Goal: Transaction & Acquisition: Purchase product/service

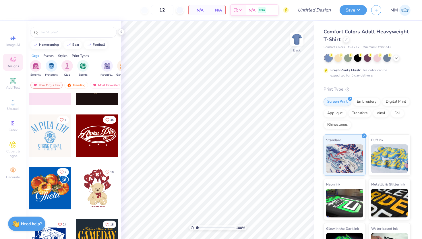
scroll to position [136, 0]
click at [66, 35] on div at bounding box center [73, 32] width 87 height 11
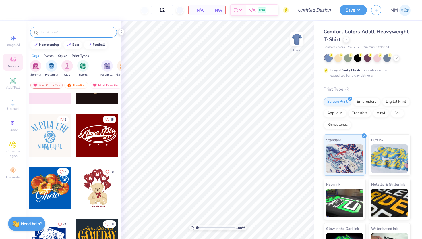
click at [67, 27] on div at bounding box center [73, 32] width 87 height 11
click at [67, 28] on div at bounding box center [73, 32] width 87 height 11
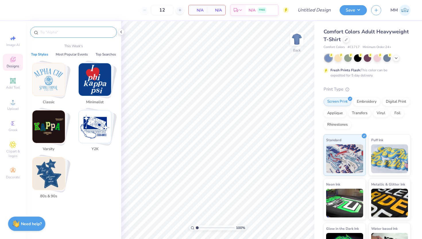
click at [67, 30] on input "text" at bounding box center [77, 32] width 74 height 6
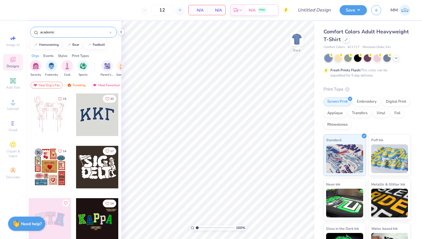
type input "academic"
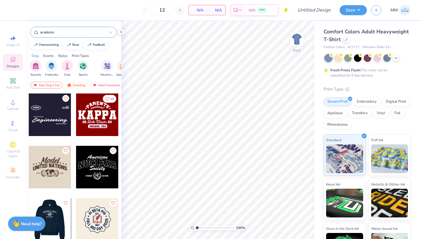
click at [63, 213] on div at bounding box center [49, 219] width 43 height 43
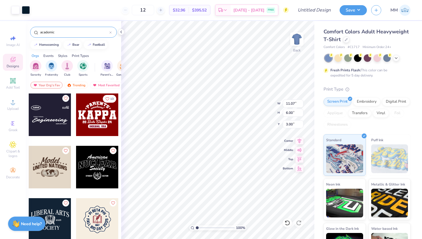
type input "11.07"
type input "6.00"
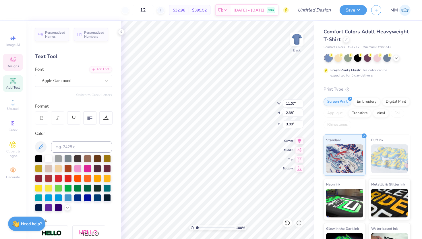
scroll to position [0, 0]
type textarea "L"
type textarea "Phi Eta"
type input "5.55"
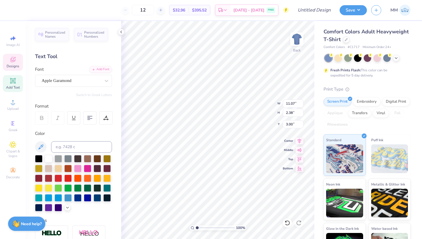
type input "1.18"
type input "7.82"
type textarea "Sigma"
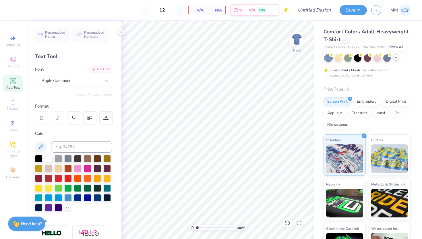
click at [398, 59] on icon at bounding box center [396, 57] width 5 height 5
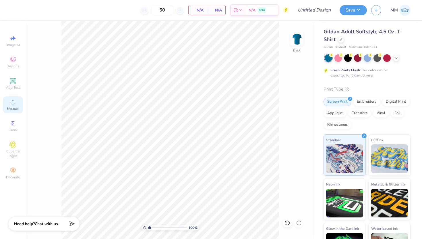
click at [17, 107] on span "Upload" at bounding box center [12, 108] width 11 height 5
click at [20, 107] on div "Upload" at bounding box center [13, 104] width 20 height 17
click at [9, 103] on div "Upload" at bounding box center [13, 104] width 20 height 17
click at [12, 106] on span "Upload" at bounding box center [12, 108] width 11 height 5
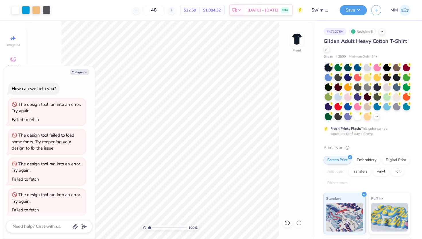
scroll to position [336, 0]
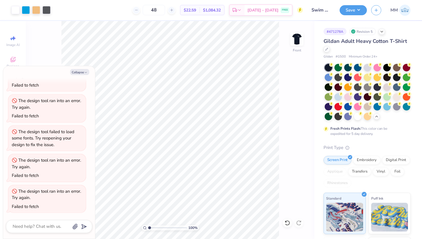
type textarea "x"
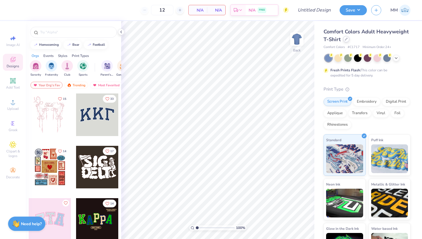
click at [346, 39] on icon at bounding box center [346, 39] width 3 height 3
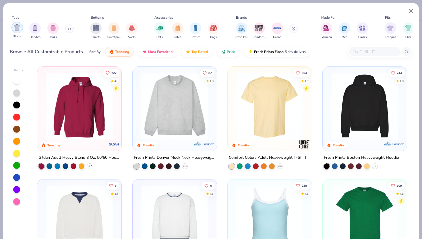
click at [16, 32] on div "filter for Shirts" at bounding box center [16, 27] width 11 height 11
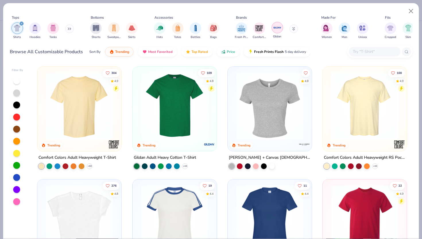
click at [277, 28] on img "filter for Gildan" at bounding box center [277, 27] width 9 height 9
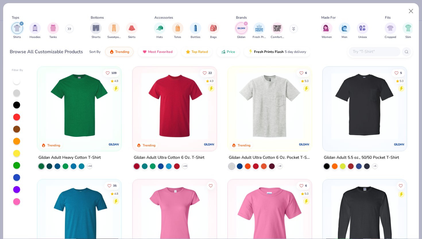
click at [365, 51] on input "text" at bounding box center [374, 51] width 44 height 7
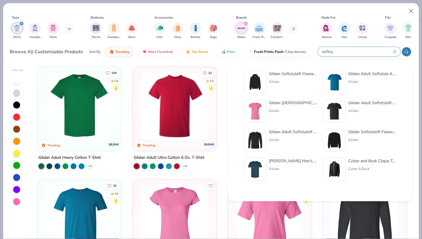
type input "softsy"
click at [358, 78] on div "Gildan Adult Softstyle 4.5 Oz. T-Shirt Gildan" at bounding box center [372, 82] width 48 height 23
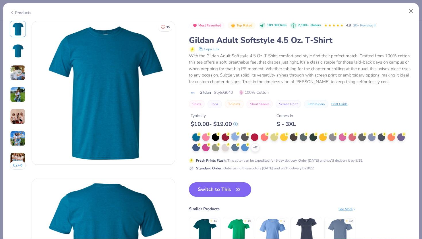
click at [237, 137] on div at bounding box center [234, 136] width 7 height 7
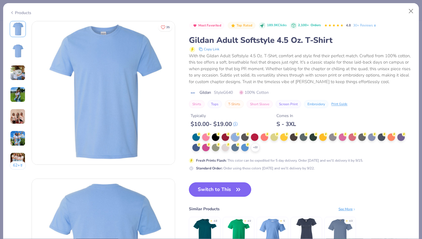
click at [224, 192] on button "Switch to This" at bounding box center [220, 189] width 62 height 14
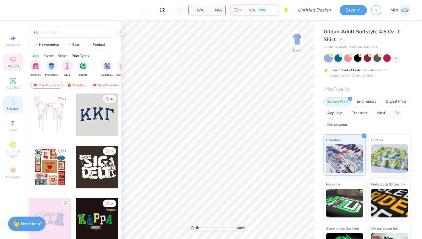
click at [13, 106] on span "Upload" at bounding box center [12, 108] width 11 height 5
click at [12, 106] on div "Upload" at bounding box center [13, 104] width 20 height 17
click at [19, 102] on div "Upload" at bounding box center [13, 104] width 20 height 17
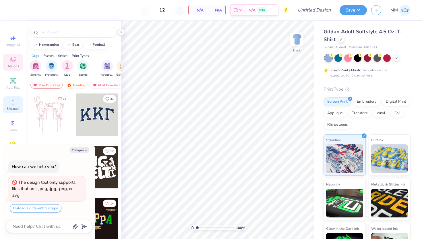
click at [13, 102] on circle at bounding box center [12, 103] width 3 height 3
click at [313, 20] on div "Design Title" at bounding box center [314, 10] width 42 height 20
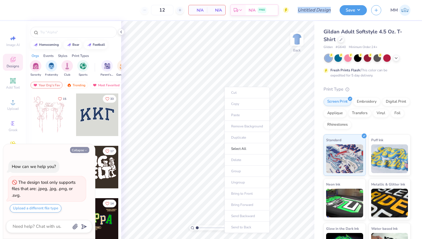
click at [81, 149] on button "Collapse" at bounding box center [79, 150] width 19 height 6
type textarea "x"
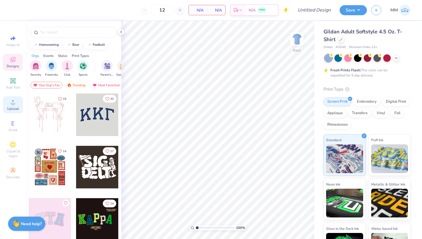
click at [15, 99] on icon at bounding box center [12, 102] width 7 height 7
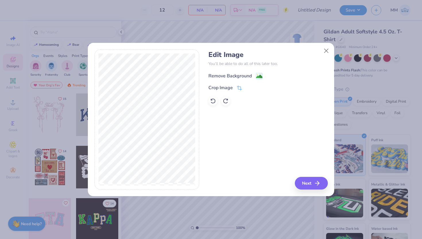
click at [254, 77] on div "Remove Background" at bounding box center [236, 75] width 54 height 7
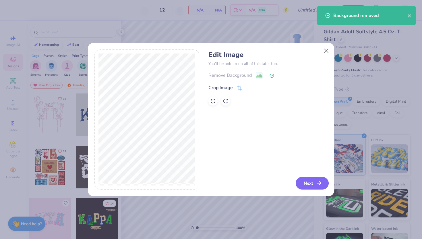
click at [314, 186] on button "Next" at bounding box center [312, 183] width 33 height 13
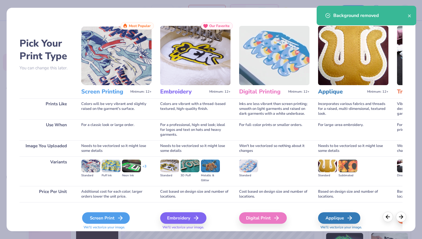
click at [115, 213] on div "Screen Print" at bounding box center [106, 217] width 48 height 11
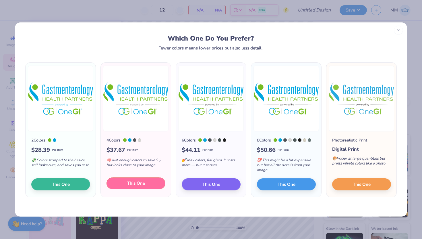
click at [154, 180] on button "This One" at bounding box center [136, 183] width 59 height 12
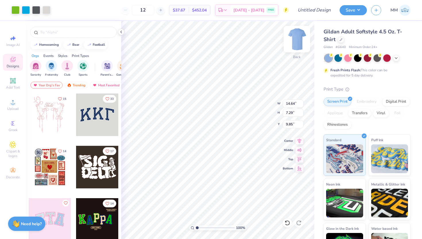
type input "10.36"
type input "5.16"
type input "11.99"
click at [154, 10] on input "12" at bounding box center [143, 10] width 22 height 10
type input "1"
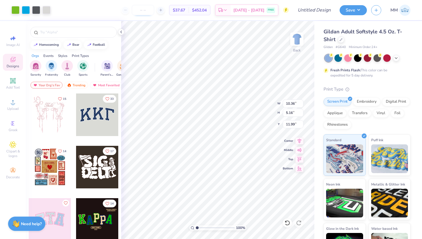
type input "4"
type input "50"
type input "2.68"
type input "7.14"
type input "3.56"
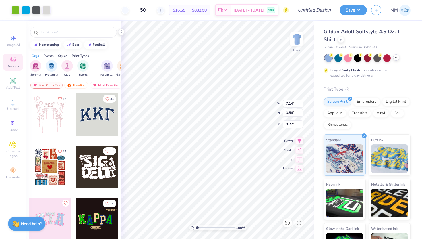
click at [399, 59] on div at bounding box center [368, 57] width 86 height 7
click at [396, 59] on icon at bounding box center [396, 57] width 5 height 5
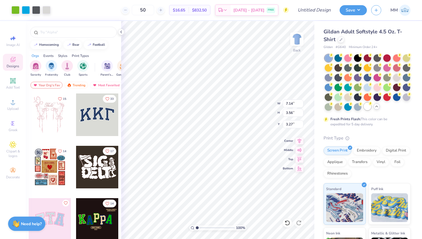
click at [370, 105] on div at bounding box center [367, 106] width 7 height 7
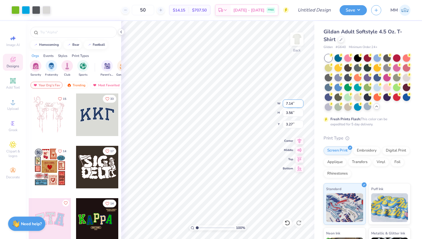
type input "3.65"
click at [372, 99] on div at bounding box center [368, 82] width 86 height 56
click at [371, 99] on div at bounding box center [367, 96] width 7 height 7
type input "3.41"
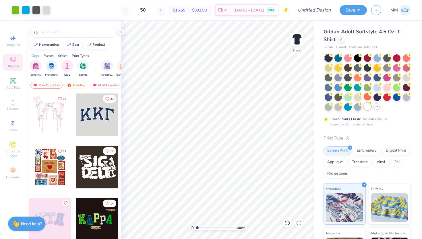
click at [367, 106] on div at bounding box center [367, 106] width 7 height 7
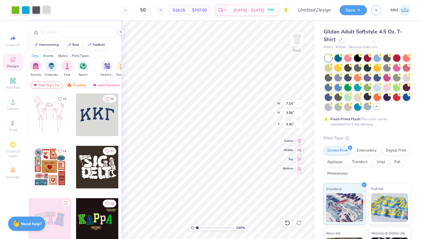
click at [50, 11] on div at bounding box center [47, 9] width 8 height 8
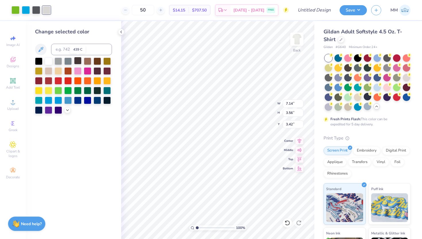
click at [75, 59] on div at bounding box center [77, 60] width 7 height 7
click at [36, 11] on div at bounding box center [36, 9] width 8 height 8
click at [46, 12] on div at bounding box center [47, 9] width 8 height 8
click at [62, 50] on input at bounding box center [81, 49] width 61 height 11
type input "1"
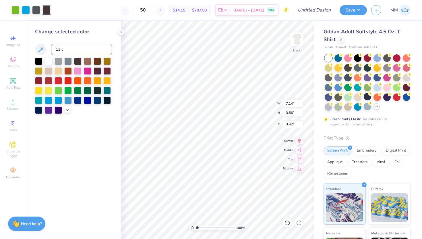
type input "11 c"
click at [66, 110] on icon at bounding box center [67, 109] width 5 height 5
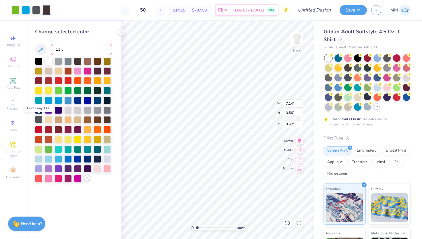
click at [36, 121] on div at bounding box center [38, 118] width 7 height 7
click at [86, 33] on div "Change selected color" at bounding box center [73, 32] width 77 height 8
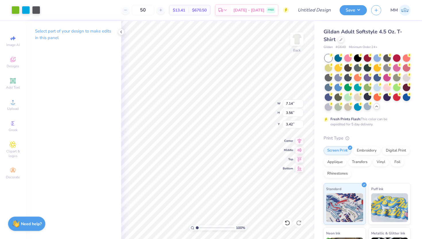
type input "3.00"
type input "6.76"
type input "3.37"
click at [369, 105] on icon at bounding box center [370, 103] width 4 height 4
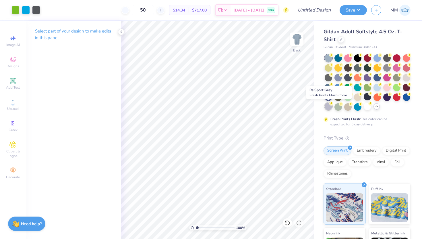
click at [329, 108] on div at bounding box center [328, 106] width 7 height 7
click at [357, 97] on div at bounding box center [357, 96] width 7 height 7
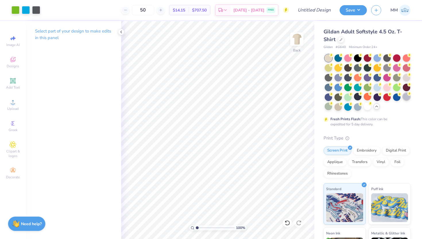
click at [406, 97] on div at bounding box center [406, 96] width 7 height 7
click at [406, 78] on div at bounding box center [406, 76] width 7 height 7
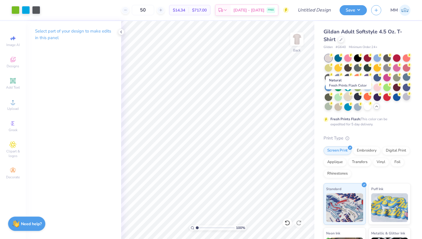
click at [347, 94] on div at bounding box center [347, 96] width 7 height 7
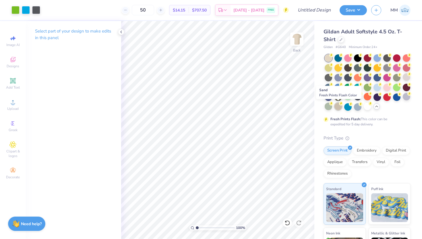
click at [339, 107] on div at bounding box center [338, 106] width 7 height 7
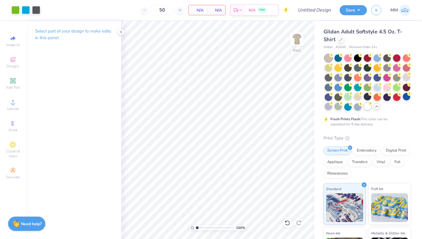
click at [367, 107] on div at bounding box center [367, 106] width 7 height 7
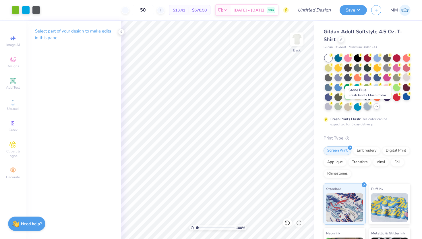
click at [368, 106] on div at bounding box center [367, 106] width 7 height 7
click at [364, 90] on div at bounding box center [368, 82] width 86 height 56
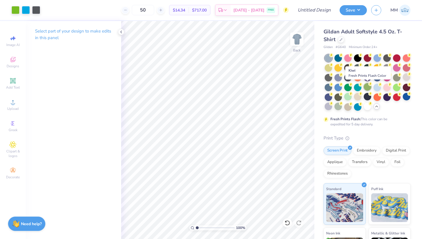
click at [366, 87] on div at bounding box center [367, 86] width 7 height 7
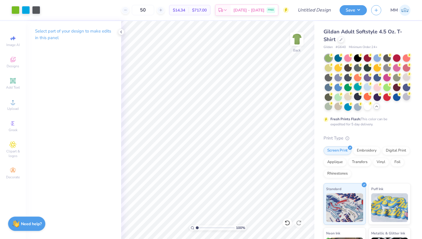
click at [356, 90] on div at bounding box center [357, 86] width 7 height 7
click at [348, 87] on div at bounding box center [347, 86] width 7 height 7
click at [339, 60] on div at bounding box center [338, 57] width 7 height 7
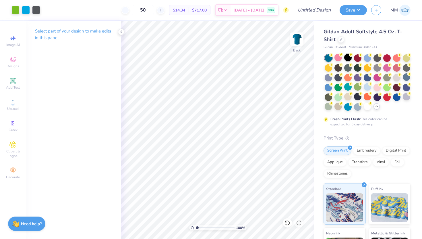
click at [350, 60] on div at bounding box center [347, 57] width 7 height 7
click at [331, 75] on icon at bounding box center [332, 74] width 2 height 3
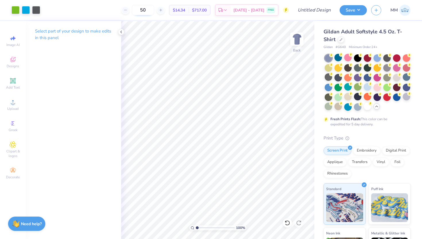
click at [154, 10] on input "50" at bounding box center [143, 10] width 22 height 10
type input "5"
click at [365, 151] on div "Embroidery" at bounding box center [366, 149] width 27 height 9
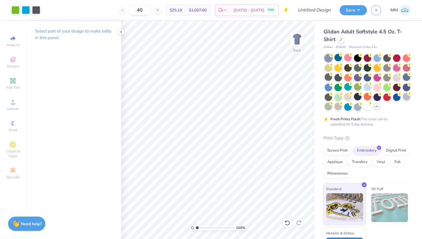
click at [150, 9] on input "40" at bounding box center [140, 10] width 22 height 10
type input "4"
type input "50"
click at [381, 163] on div "Vinyl" at bounding box center [381, 161] width 16 height 9
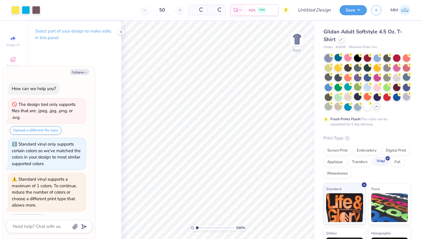
scroll to position [14, 0]
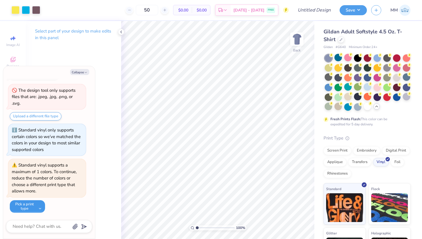
click at [36, 204] on button "Pick a print type" at bounding box center [27, 206] width 35 height 13
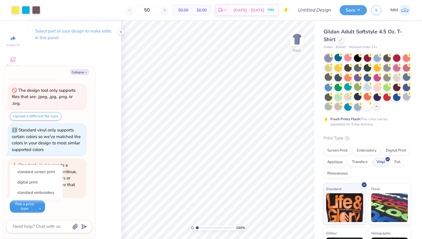
click at [39, 203] on button "Pick a print type" at bounding box center [27, 206] width 35 height 13
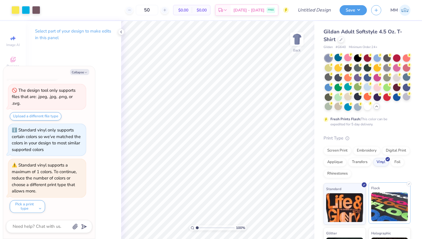
click at [379, 207] on img at bounding box center [389, 206] width 37 height 29
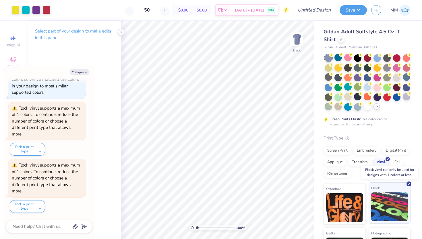
scroll to position [30, 0]
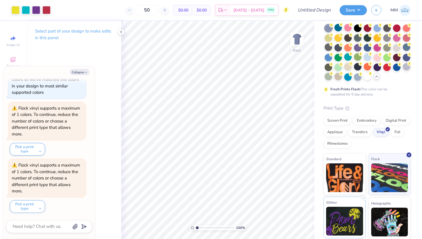
click at [350, 219] on img at bounding box center [344, 221] width 37 height 29
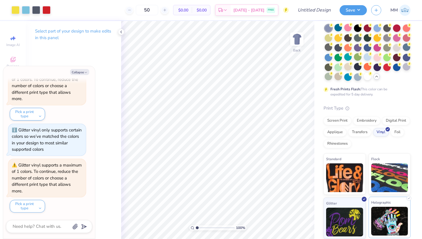
click at [379, 217] on img at bounding box center [389, 221] width 37 height 29
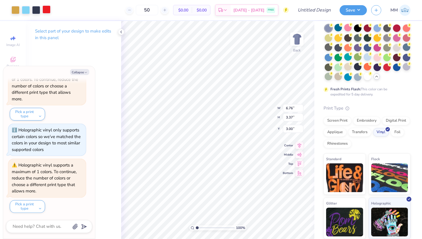
click at [47, 9] on div at bounding box center [47, 9] width 8 height 8
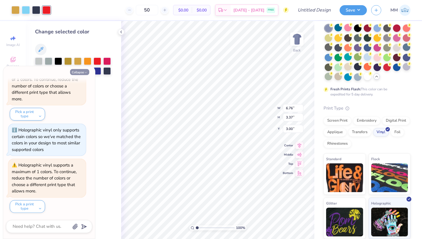
click at [83, 72] on button "Collapse" at bounding box center [79, 72] width 19 height 6
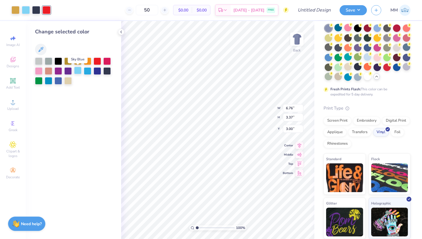
click at [79, 70] on div at bounding box center [77, 70] width 7 height 7
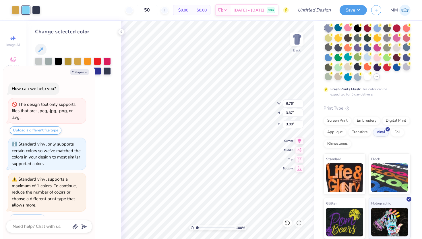
scroll to position [404, 0]
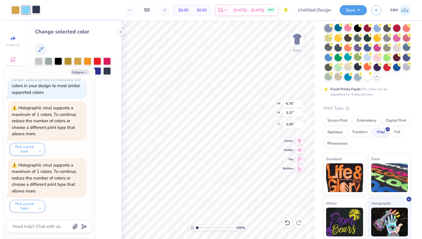
click at [38, 9] on div at bounding box center [36, 9] width 8 height 8
click at [81, 68] on div "Collapse How can we help you? The design tool only supports files that are: .jp…" at bounding box center [49, 152] width 92 height 172
click at [81, 72] on button "Collapse" at bounding box center [79, 72] width 19 height 6
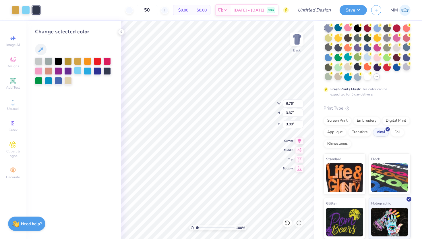
click at [77, 73] on div at bounding box center [77, 70] width 7 height 7
click at [17, 9] on div at bounding box center [15, 9] width 8 height 8
click at [75, 71] on div at bounding box center [77, 70] width 7 height 7
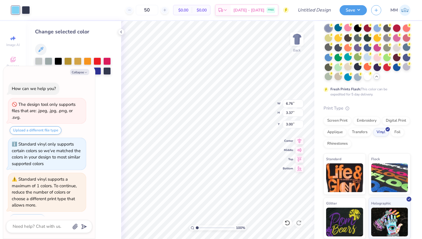
scroll to position [461, 0]
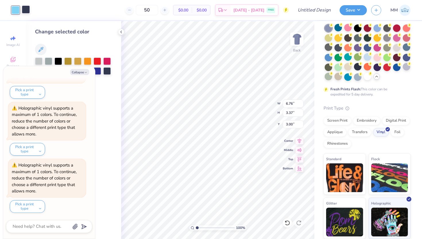
click at [27, 9] on div at bounding box center [26, 9] width 8 height 8
click at [79, 72] on button "Collapse" at bounding box center [79, 72] width 19 height 6
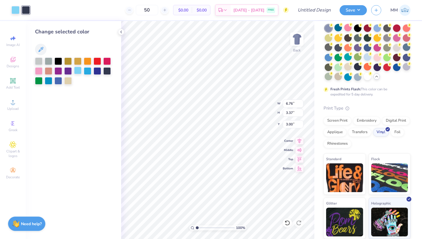
click at [76, 72] on div at bounding box center [77, 70] width 7 height 7
click at [31, 14] on div "Art colors 50 $0.00 Per Item $0.00 Total Est. Delivery Sep 27 - 30 FREE Design …" at bounding box center [211, 10] width 422 height 20
click at [28, 12] on div at bounding box center [26, 9] width 8 height 8
click at [78, 71] on div at bounding box center [77, 70] width 7 height 7
click at [26, 10] on div at bounding box center [26, 9] width 8 height 8
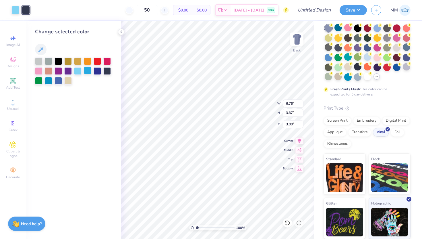
click at [85, 72] on div at bounding box center [87, 70] width 7 height 7
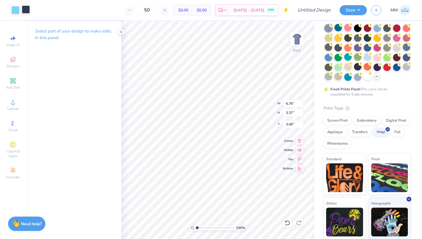
click at [28, 12] on div at bounding box center [26, 9] width 8 height 8
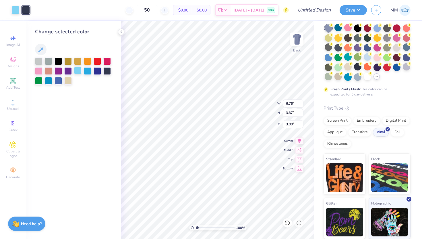
click at [79, 70] on div at bounding box center [77, 70] width 7 height 7
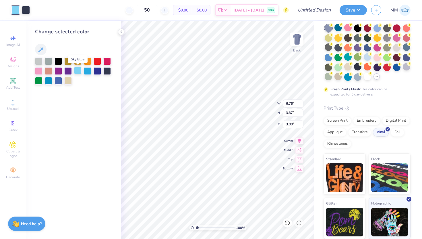
click at [79, 70] on div at bounding box center [77, 70] width 7 height 7
click at [26, 10] on div at bounding box center [26, 9] width 8 height 8
click at [55, 61] on div at bounding box center [58, 60] width 7 height 7
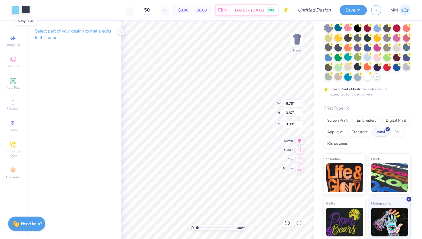
click at [23, 7] on div at bounding box center [26, 9] width 8 height 8
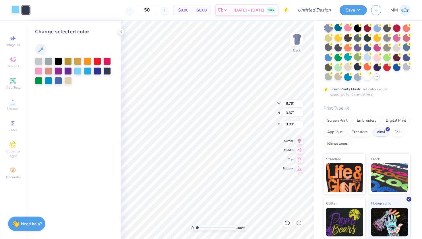
click at [17, 11] on div at bounding box center [15, 9] width 8 height 8
click at [108, 69] on div at bounding box center [106, 70] width 7 height 7
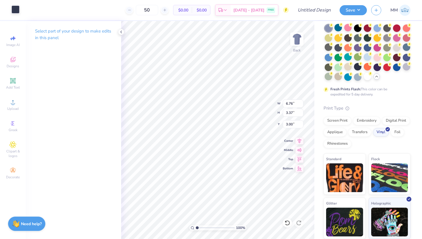
click at [17, 13] on div at bounding box center [15, 9] width 8 height 8
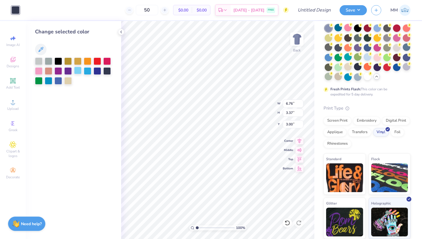
click at [79, 72] on div at bounding box center [77, 70] width 7 height 7
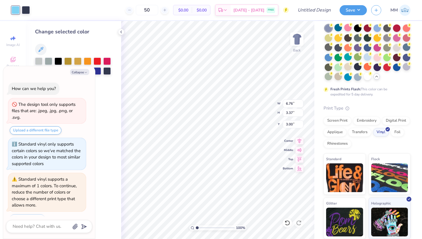
scroll to position [518, 0]
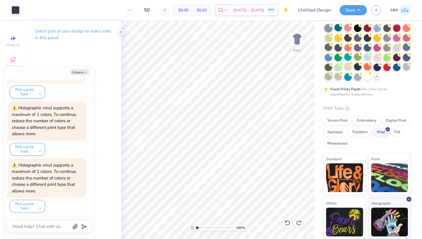
click at [120, 31] on icon at bounding box center [121, 32] width 5 height 5
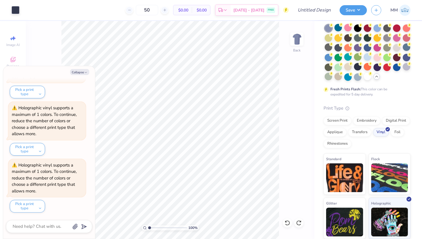
type textarea "x"
click at [77, 78] on div "Holographic vinyl supports a maximum of 1 colors. To continue, reduce the numbe…" at bounding box center [47, 64] width 71 height 32
click at [158, 12] on input "50" at bounding box center [147, 10] width 22 height 10
type input "50"
click at [12, 12] on div at bounding box center [15, 9] width 8 height 8
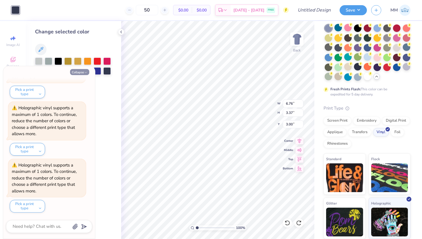
click at [78, 73] on button "Collapse" at bounding box center [79, 72] width 19 height 6
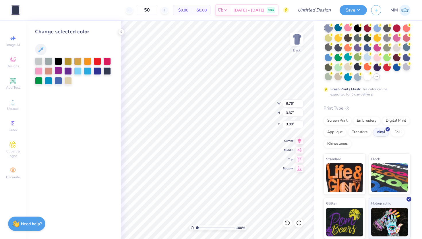
click at [57, 70] on div at bounding box center [58, 70] width 7 height 7
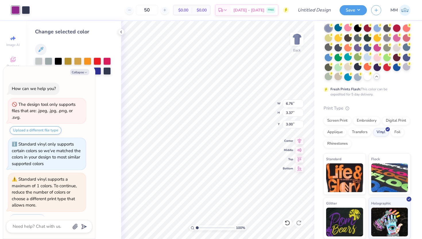
scroll to position [575, 0]
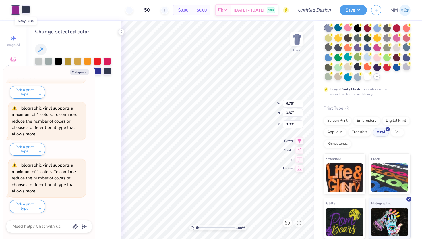
click at [27, 13] on div at bounding box center [26, 9] width 8 height 8
click at [42, 59] on div at bounding box center [38, 60] width 7 height 7
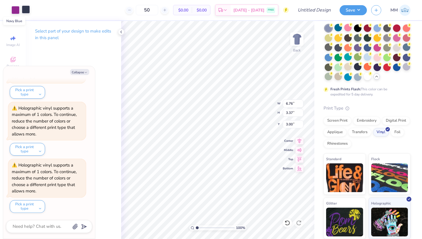
click at [24, 6] on div at bounding box center [26, 9] width 8 height 8
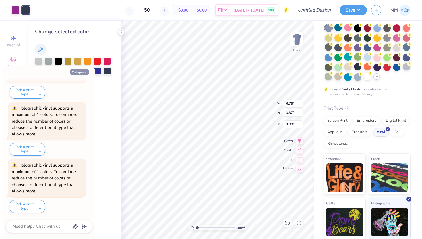
click at [79, 71] on button "Collapse" at bounding box center [79, 72] width 19 height 6
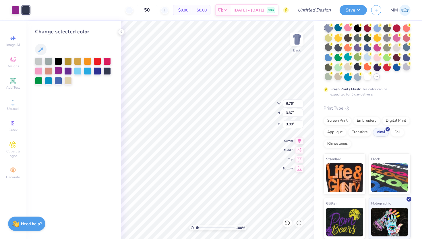
click at [60, 70] on div at bounding box center [58, 70] width 7 height 7
click at [346, 171] on img at bounding box center [344, 176] width 37 height 29
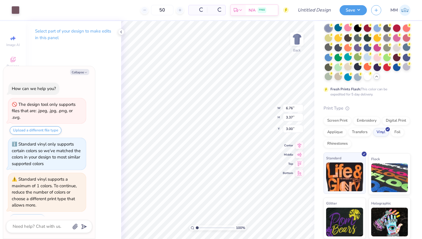
scroll to position [667, 0]
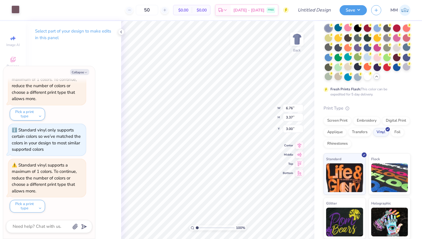
click at [13, 9] on div at bounding box center [15, 9] width 8 height 8
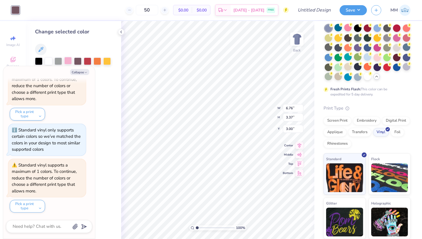
click at [64, 60] on div at bounding box center [67, 60] width 7 height 7
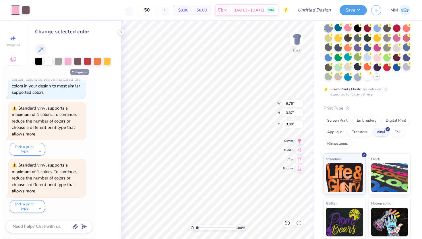
click at [85, 73] on icon "button" at bounding box center [85, 72] width 3 height 3
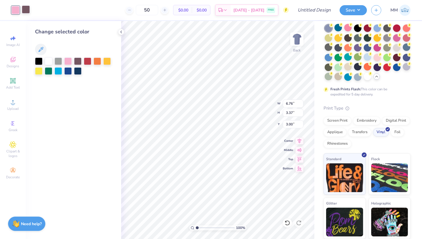
click at [27, 8] on div at bounding box center [26, 9] width 8 height 8
click at [67, 60] on div at bounding box center [67, 60] width 7 height 7
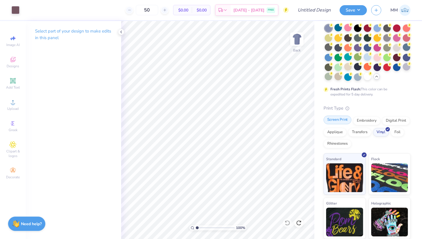
click at [342, 120] on div "Screen Print" at bounding box center [338, 119] width 28 height 9
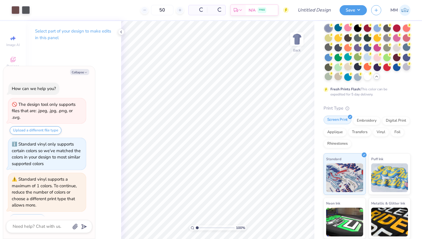
scroll to position [759, 0]
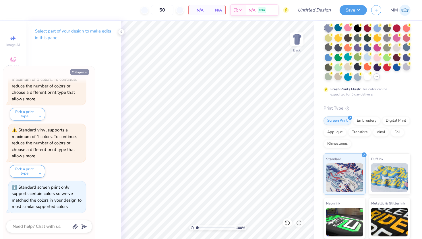
click at [76, 74] on button "Collapse" at bounding box center [79, 72] width 19 height 6
type textarea "x"
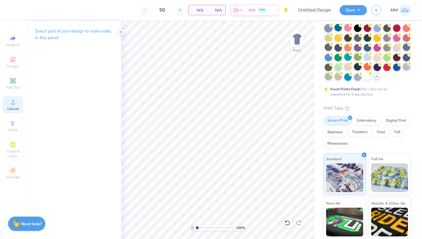
click at [8, 109] on span "Upload" at bounding box center [12, 108] width 11 height 5
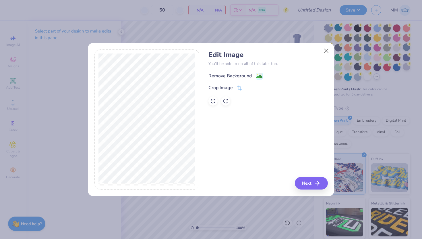
click at [250, 78] on div "Remove Background" at bounding box center [230, 75] width 43 height 7
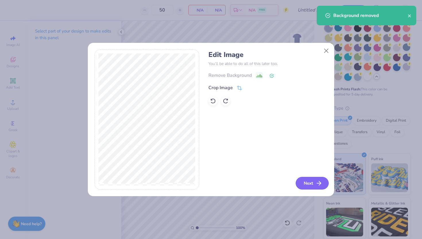
click at [306, 182] on button "Next" at bounding box center [312, 183] width 33 height 13
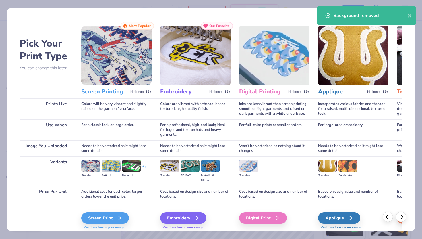
click at [101, 211] on div "Screen Print We'll vectorize your image." at bounding box center [116, 217] width 70 height 31
click at [102, 216] on div "Screen Print" at bounding box center [106, 217] width 48 height 11
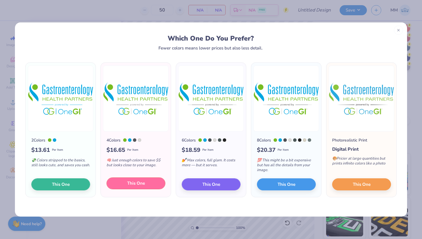
click at [136, 181] on span "This One" at bounding box center [136, 183] width 18 height 7
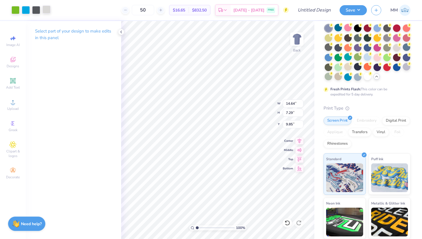
click at [46, 11] on div at bounding box center [47, 9] width 8 height 8
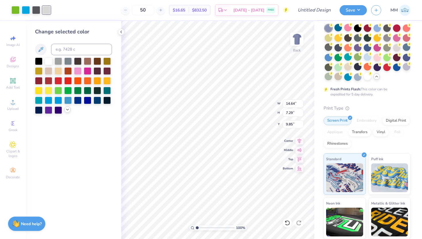
click at [69, 110] on icon at bounding box center [67, 109] width 5 height 5
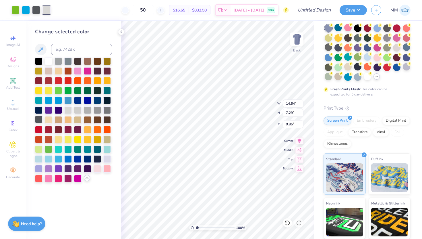
click at [40, 120] on div at bounding box center [38, 118] width 7 height 7
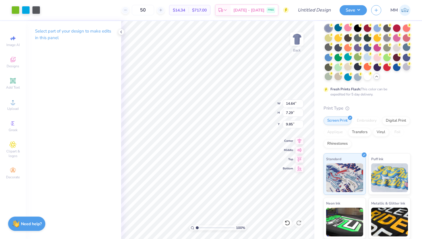
type input "7.32"
type input "3.65"
type input "2.77"
type input "6.47"
type input "3.22"
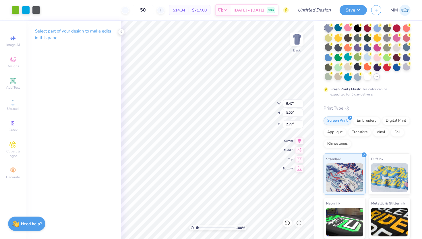
type input "3.00"
click at [371, 119] on div "Embroidery" at bounding box center [366, 119] width 27 height 9
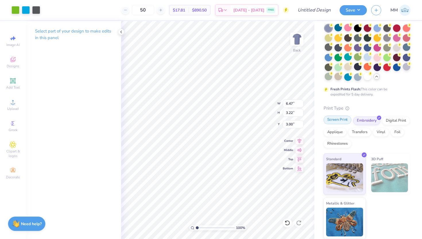
click at [344, 120] on div "Screen Print" at bounding box center [338, 119] width 28 height 9
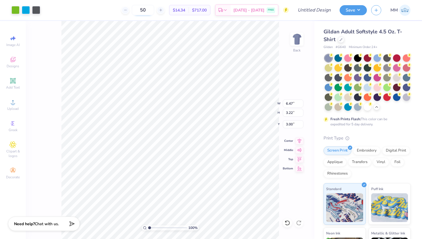
click at [154, 11] on input "50" at bounding box center [143, 10] width 22 height 10
type input "5"
type input "30"
click at [366, 87] on div at bounding box center [367, 86] width 7 height 7
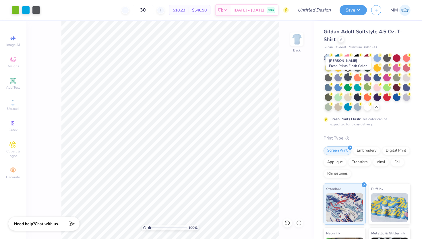
click at [348, 76] on div at bounding box center [347, 76] width 7 height 7
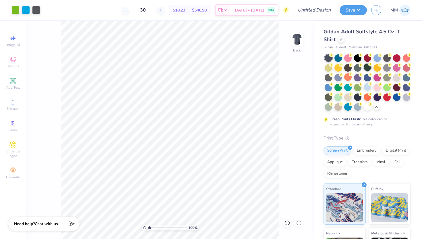
click at [366, 71] on div at bounding box center [367, 66] width 7 height 7
click at [364, 105] on div at bounding box center [367, 106] width 7 height 7
